Goal: Task Accomplishment & Management: Complete application form

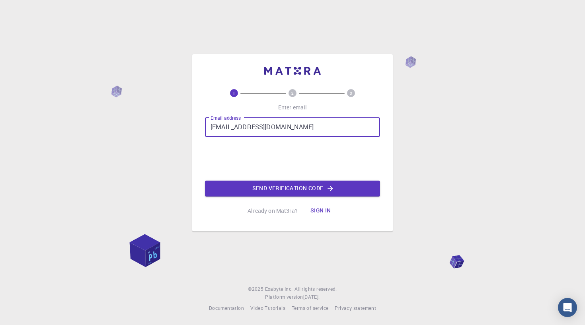
type input "[EMAIL_ADDRESS][DOMAIN_NAME]"
click at [279, 192] on button "Send verification code" at bounding box center [292, 189] width 175 height 16
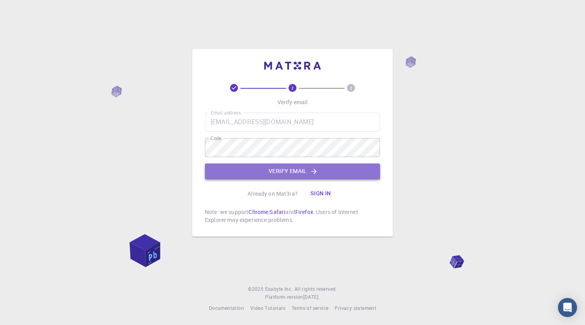
click at [327, 174] on button "Verify email" at bounding box center [292, 171] width 175 height 16
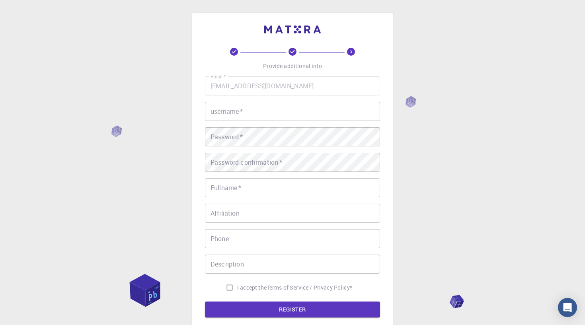
click at [291, 112] on input "username   *" at bounding box center [292, 111] width 175 height 19
type input "vidhushan"
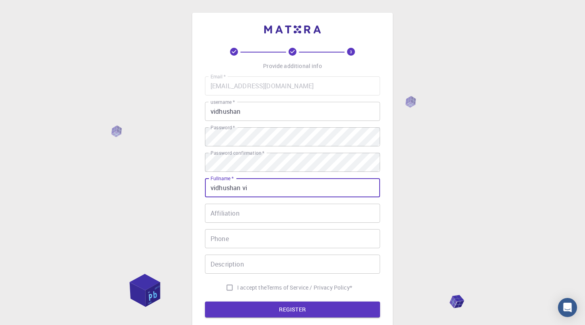
type input "[PERSON_NAME]"
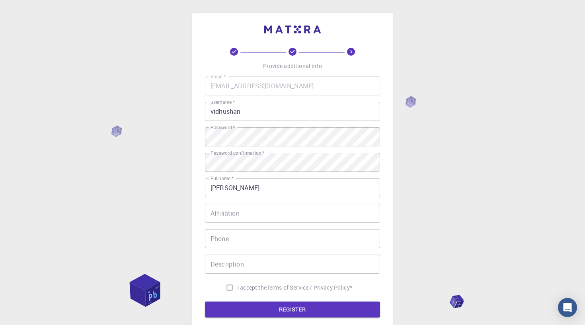
click at [301, 202] on div "Email   * [EMAIL_ADDRESS][DOMAIN_NAME] Email   * username   * vidhushan usernam…" at bounding box center [292, 185] width 175 height 219
click at [297, 215] on input "Affiliation" at bounding box center [292, 213] width 175 height 19
type input "0779309298"
click at [277, 253] on div "Email   * [EMAIL_ADDRESS][DOMAIN_NAME] Email   * username   * vidhushan usernam…" at bounding box center [292, 185] width 175 height 219
click at [260, 271] on input "Description" at bounding box center [292, 264] width 175 height 19
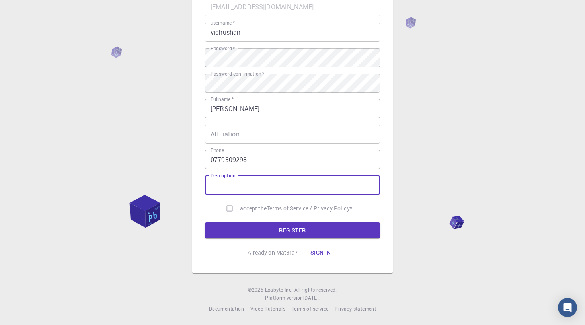
scroll to position [79, 0]
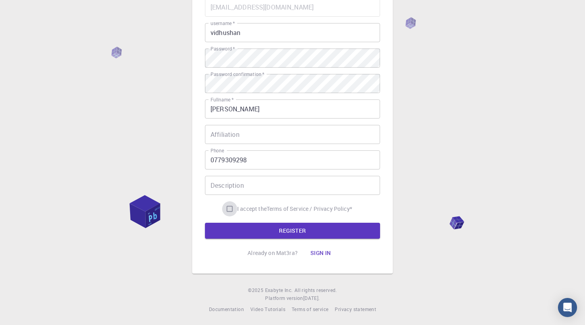
click at [229, 211] on input "I accept the Terms of Service / Privacy Policy *" at bounding box center [229, 208] width 15 height 15
checkbox input "true"
click at [264, 232] on button "REGISTER" at bounding box center [292, 231] width 175 height 16
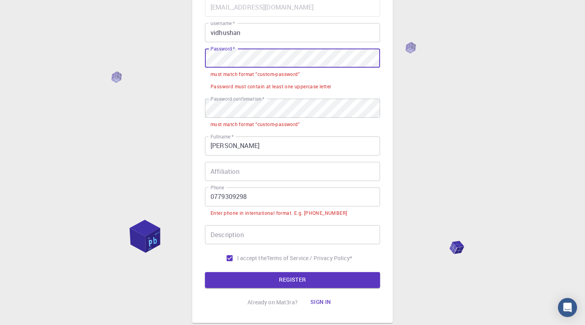
click at [326, 86] on div "Password must contain at least one uppercase letter" at bounding box center [270, 87] width 121 height 8
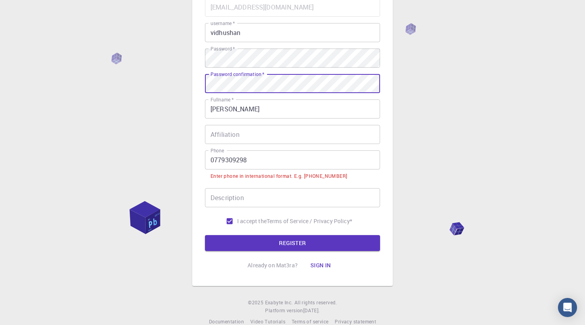
click at [264, 137] on input "Affiliation" at bounding box center [292, 134] width 175 height 19
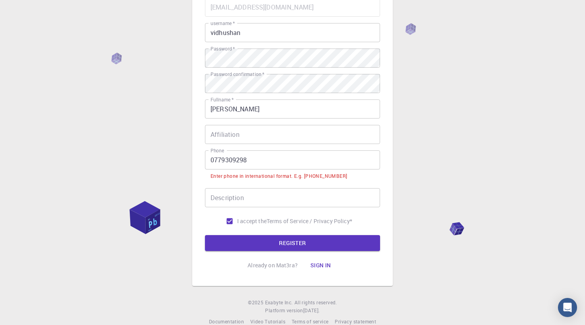
drag, startPoint x: 231, startPoint y: 124, endPoint x: 220, endPoint y: 123, distance: 11.6
click at [220, 123] on div "Email   * [EMAIL_ADDRESS][DOMAIN_NAME] Email   * username   * vidhushan usernam…" at bounding box center [292, 113] width 175 height 231
drag, startPoint x: 237, startPoint y: 136, endPoint x: 198, endPoint y: 135, distance: 39.0
click at [198, 135] on div "3 Provide additional info Email   * [EMAIL_ADDRESS][DOMAIN_NAME] Email   * user…" at bounding box center [292, 110] width 200 height 352
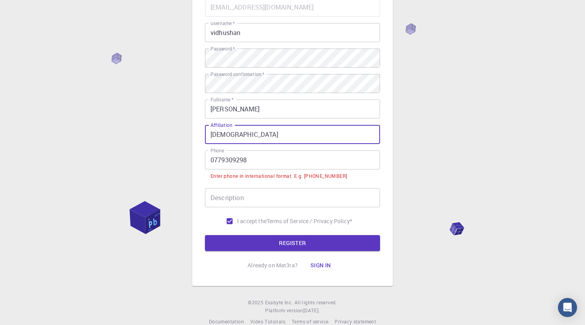
type input "[DEMOGRAPHIC_DATA]"
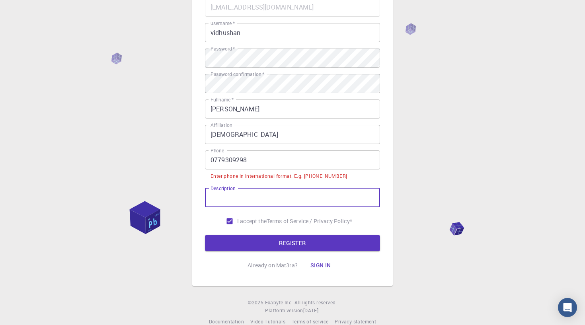
click at [238, 198] on input "Description" at bounding box center [292, 197] width 175 height 19
click at [213, 163] on input "0779309298" at bounding box center [292, 159] width 175 height 19
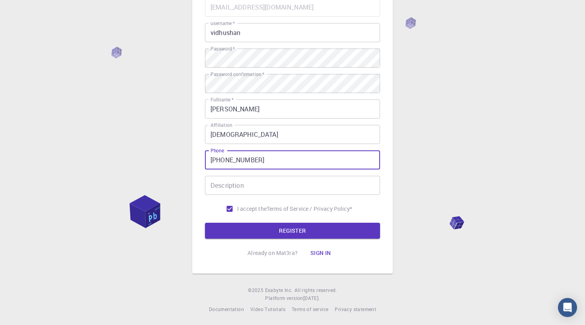
type input "[PHONE_NUMBER]"
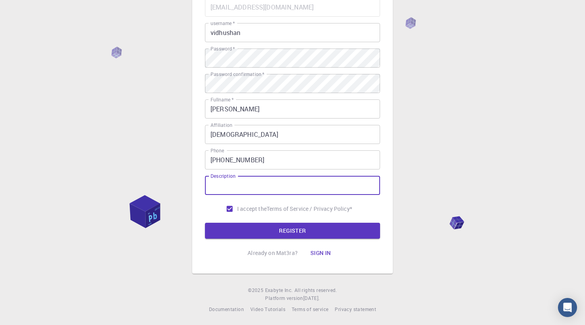
click at [221, 190] on input "Description" at bounding box center [292, 185] width 175 height 19
type input "STUDENT"
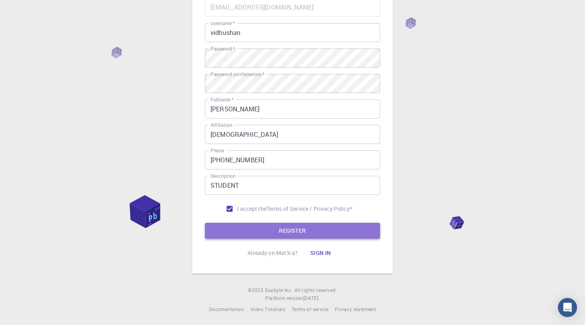
click at [257, 227] on button "REGISTER" at bounding box center [292, 231] width 175 height 16
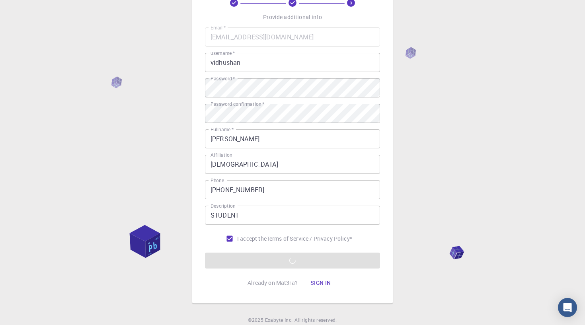
scroll to position [59, 0]
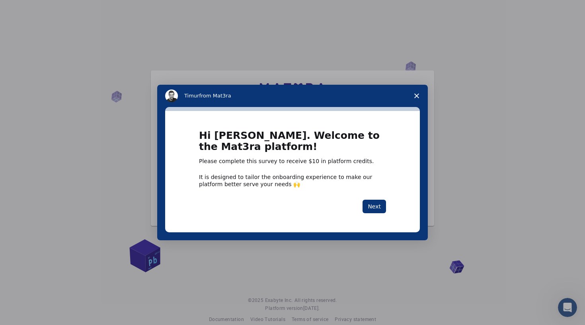
click at [414, 98] on icon "Close survey" at bounding box center [416, 95] width 5 height 5
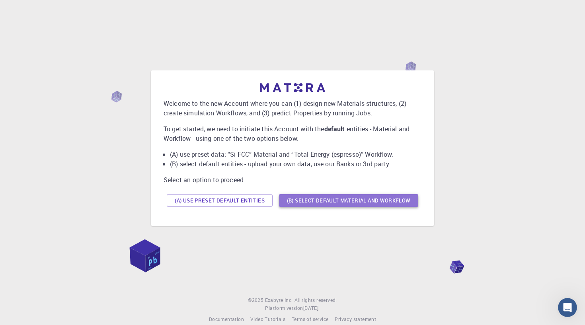
click at [334, 203] on button "(B) Select default material and workflow" at bounding box center [348, 200] width 139 height 13
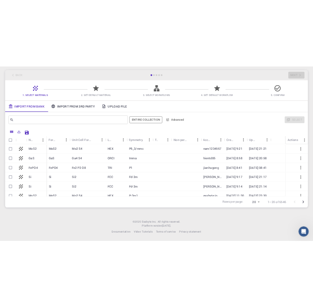
scroll to position [35, 0]
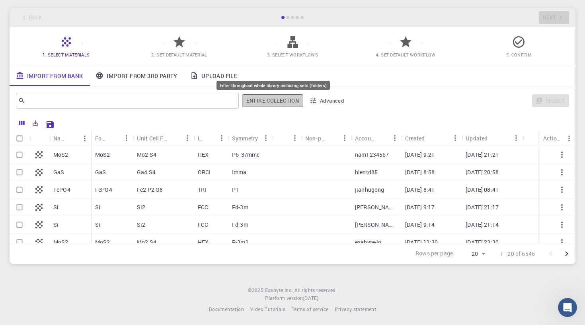
click at [279, 101] on button "Entire collection" at bounding box center [272, 100] width 61 height 13
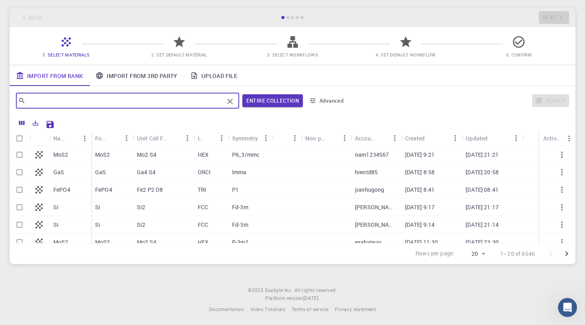
click at [216, 105] on input "text" at bounding box center [124, 100] width 198 height 11
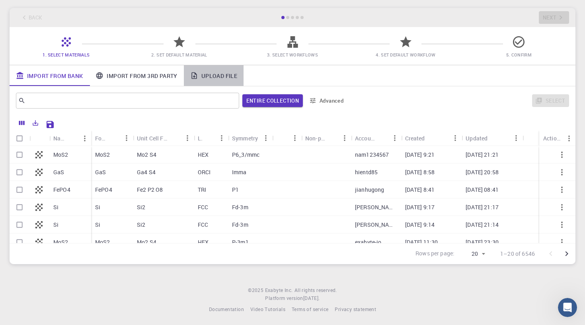
click at [217, 80] on link "Upload File" at bounding box center [214, 75] width 60 height 21
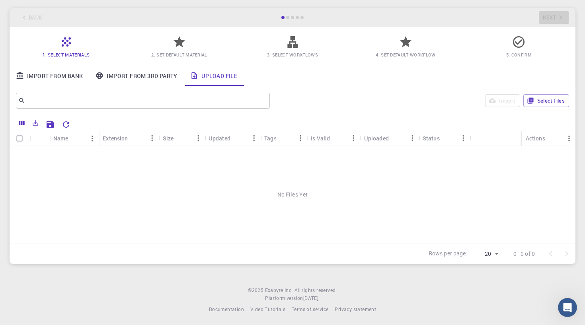
click at [213, 76] on link "Upload File" at bounding box center [214, 75] width 60 height 21
click at [556, 104] on button "Select files" at bounding box center [546, 100] width 46 height 13
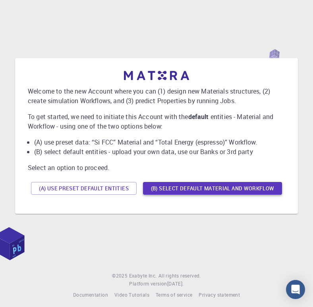
click at [155, 190] on button "(B) Select default material and workflow" at bounding box center [212, 188] width 139 height 13
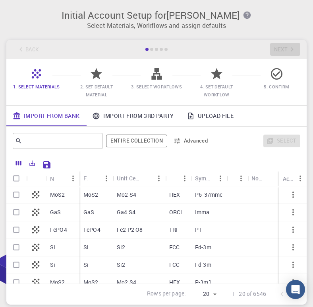
click at [280, 141] on div "Select" at bounding box center [258, 140] width 86 height 19
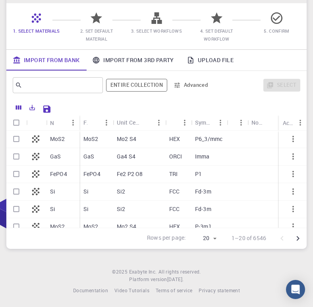
scroll to position [55, 0]
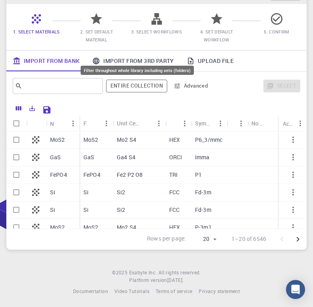
click at [149, 80] on button "Entire collection" at bounding box center [136, 86] width 61 height 13
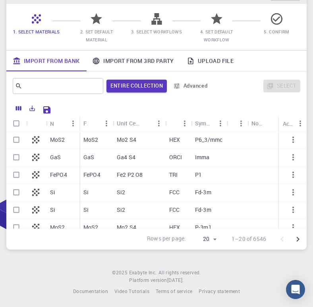
click at [275, 84] on div "Select" at bounding box center [258, 85] width 86 height 19
click at [233, 61] on link "Upload File" at bounding box center [211, 61] width 60 height 21
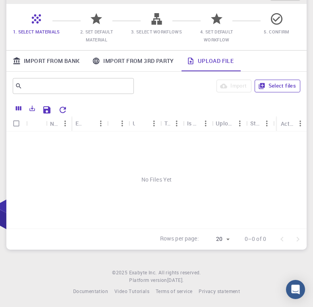
click at [267, 84] on button "Select files" at bounding box center [278, 86] width 46 height 13
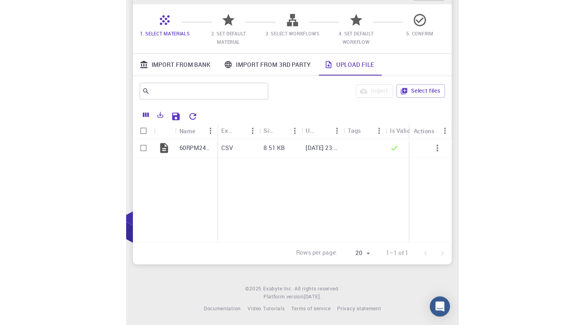
scroll to position [35, 0]
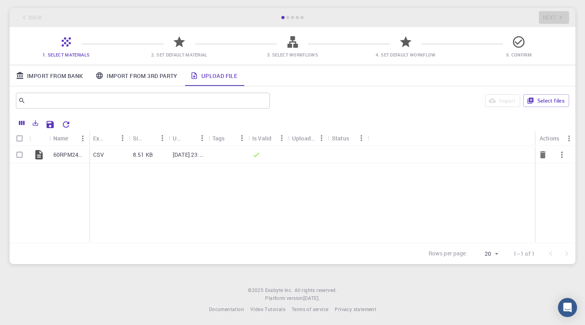
click at [73, 155] on p "60RPM24V.CSV" at bounding box center [69, 155] width 32 height 8
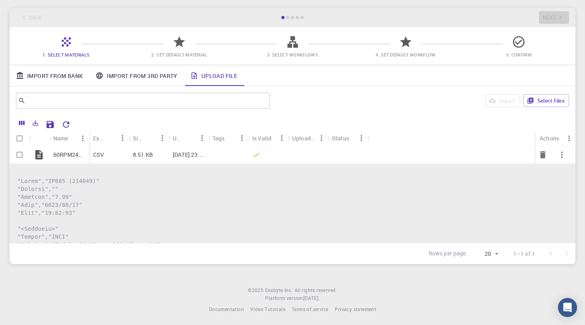
click at [73, 155] on p "60RPM24V.CSV" at bounding box center [69, 155] width 32 height 8
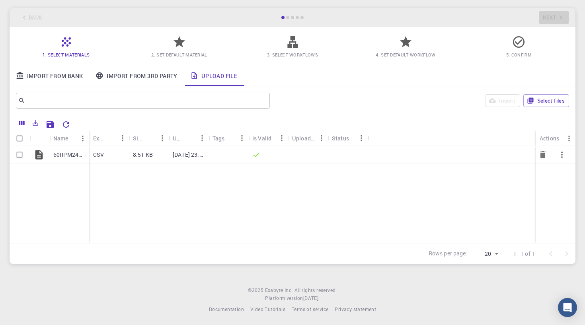
click at [72, 152] on p "60RPM24V.CSV" at bounding box center [69, 155] width 32 height 8
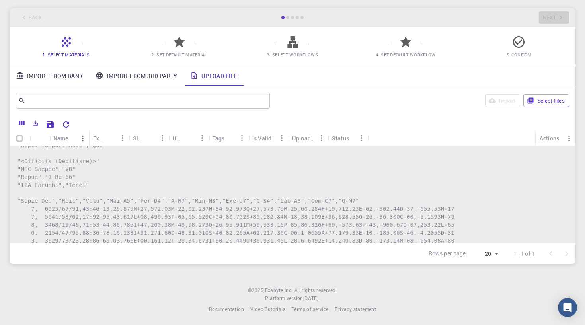
scroll to position [340, 0]
click at [121, 200] on pre at bounding box center [292, 251] width 550 height 828
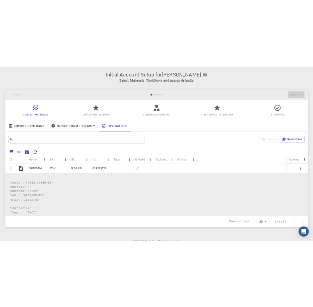
scroll to position [0, 0]
